Goal: Transaction & Acquisition: Subscribe to service/newsletter

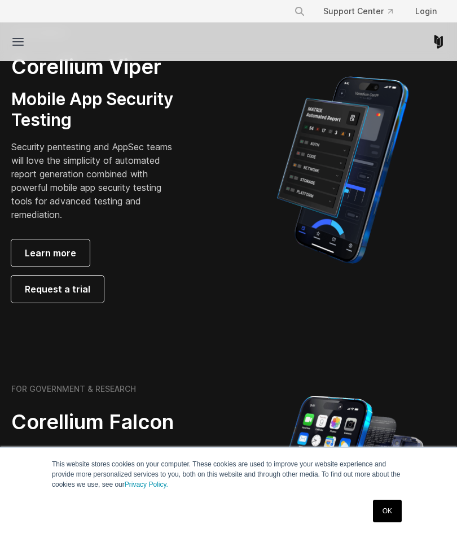
scroll to position [226, 0]
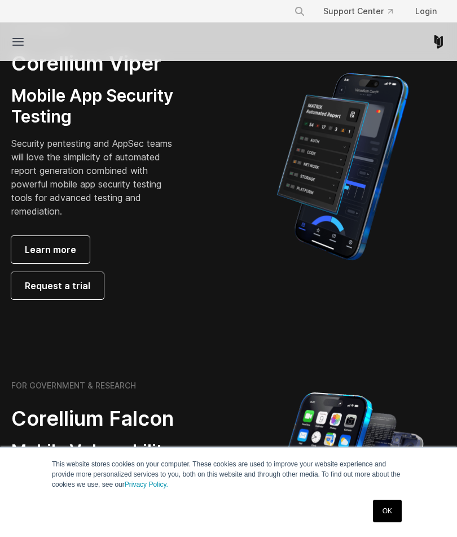
click at [394, 505] on link "OK" at bounding box center [387, 511] width 29 height 23
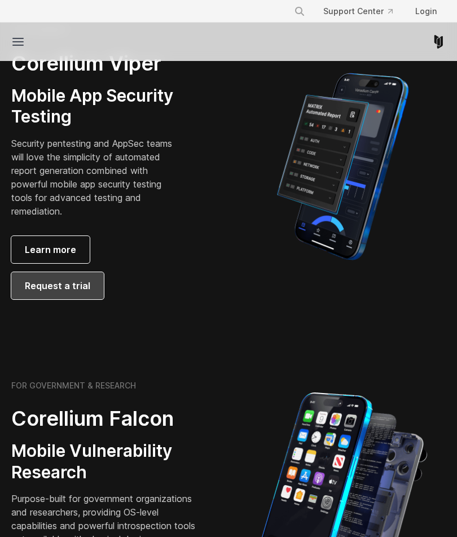
click at [64, 289] on span "Request a trial" at bounding box center [57, 286] width 65 height 14
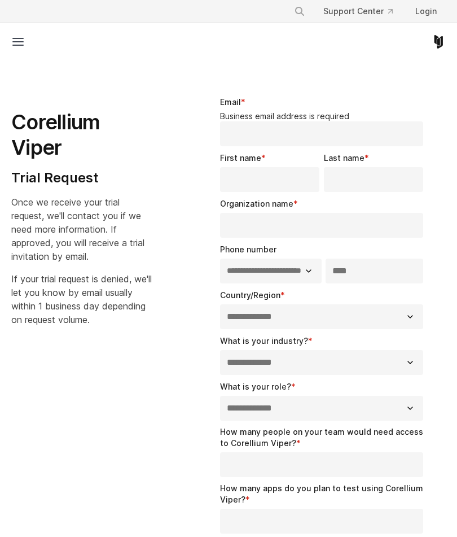
select select "**"
